Goal: Task Accomplishment & Management: Manage account settings

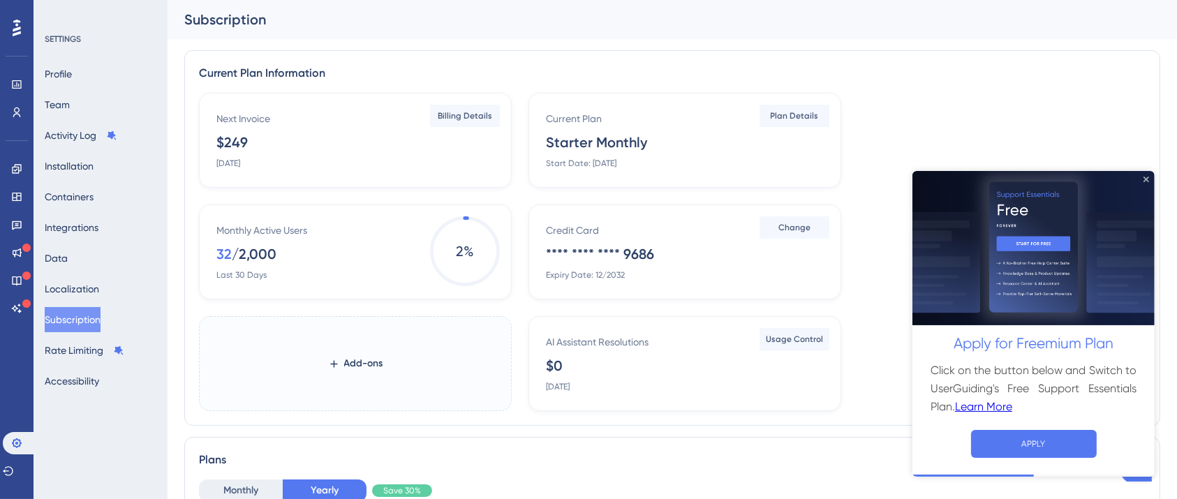
click at [1144, 178] on icon "Close Preview" at bounding box center [1146, 179] width 6 height 6
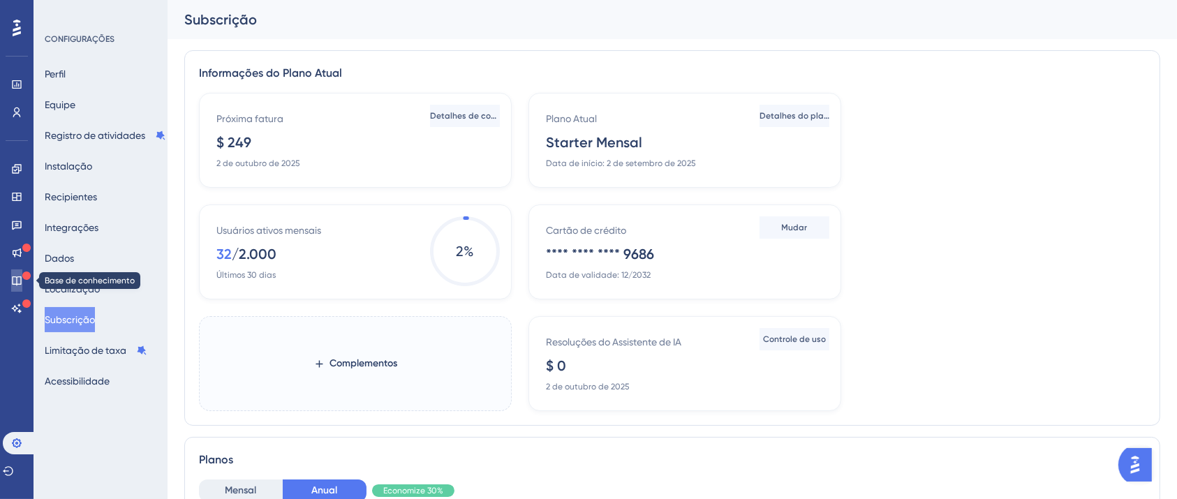
click at [20, 284] on icon at bounding box center [16, 280] width 9 height 9
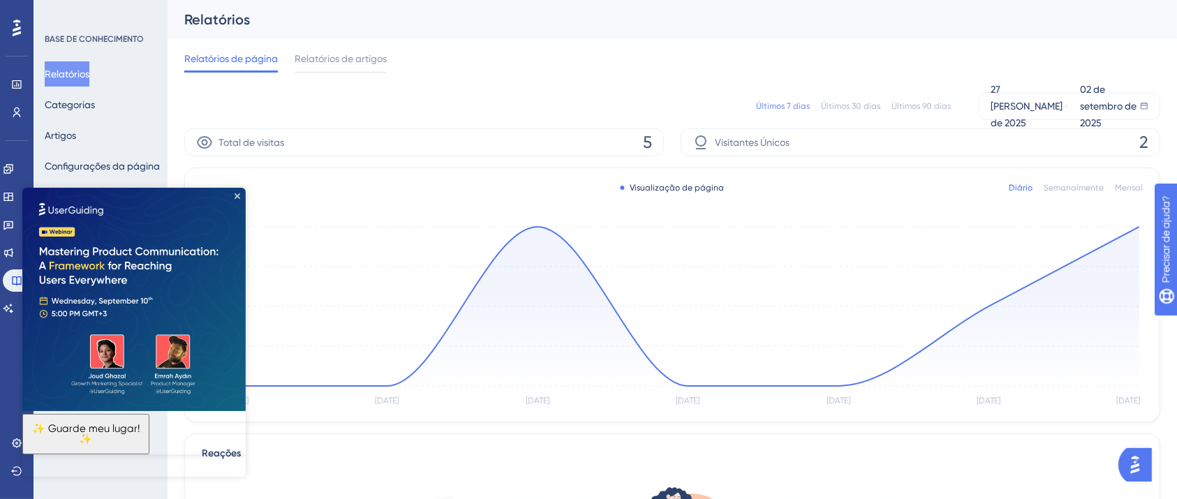
click at [237, 198] on icon "Fechar visualização" at bounding box center [238, 196] width 6 height 6
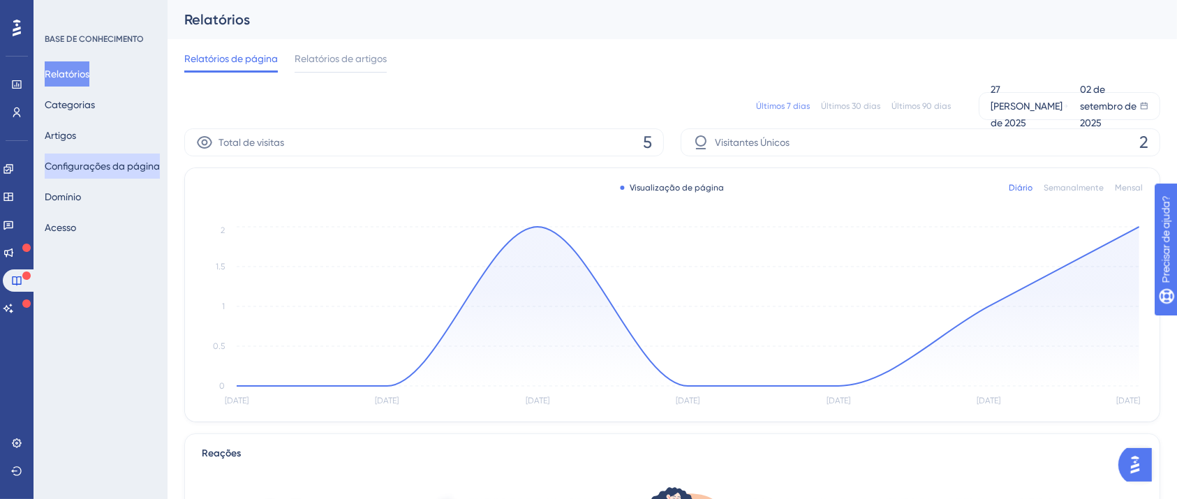
click at [96, 169] on font "Configurações da página" at bounding box center [102, 166] width 115 height 11
